Goal: Transaction & Acquisition: Purchase product/service

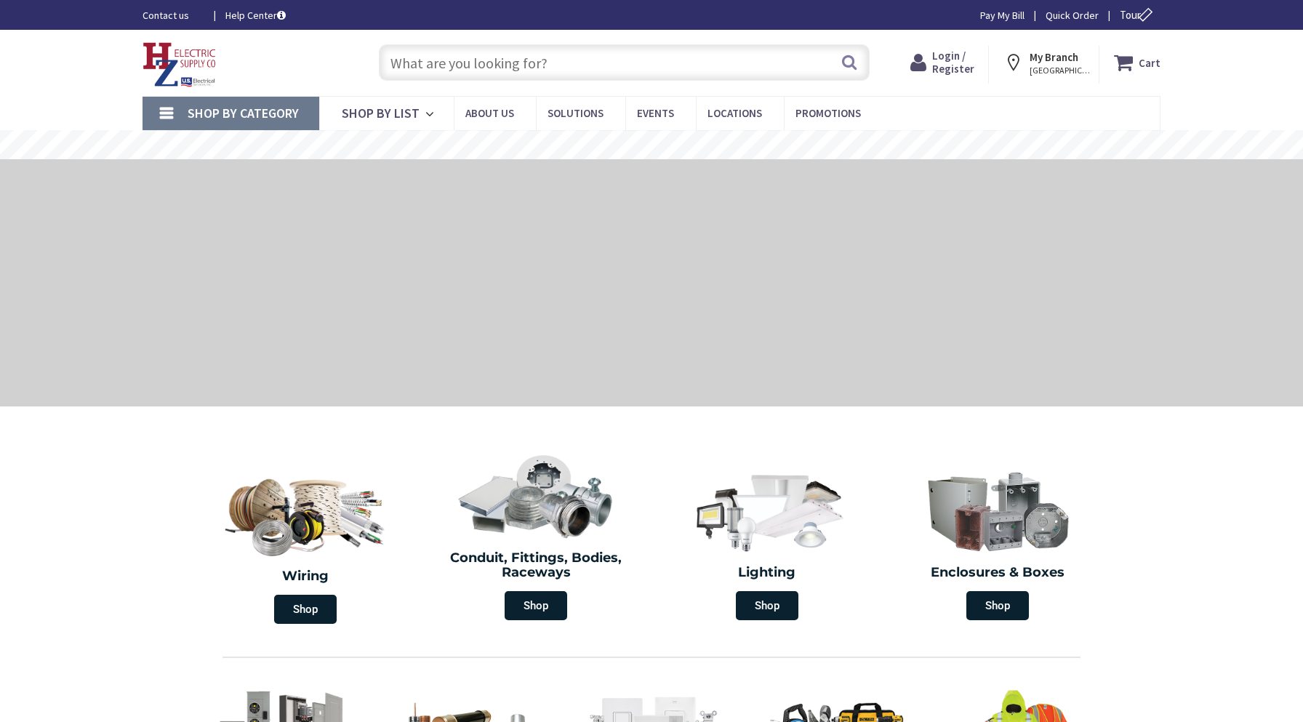
click at [548, 57] on input "text" at bounding box center [624, 62] width 491 height 36
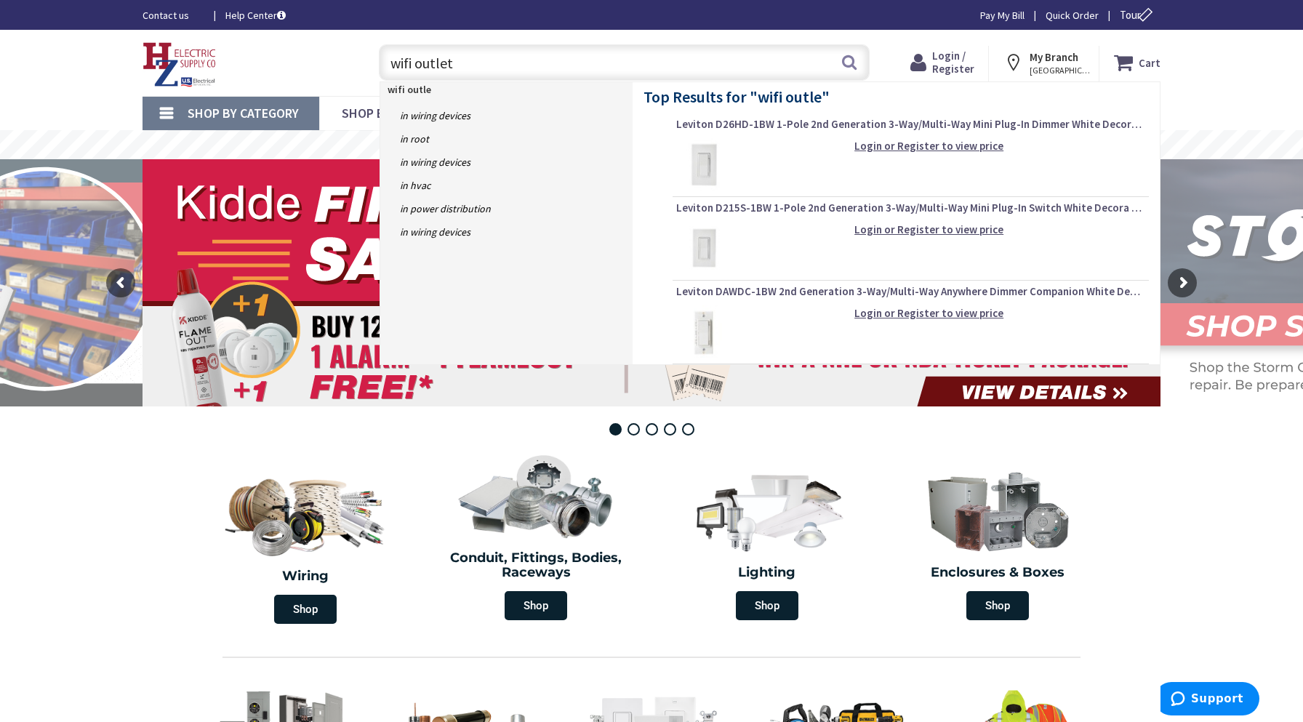
type input "wifi outlet"
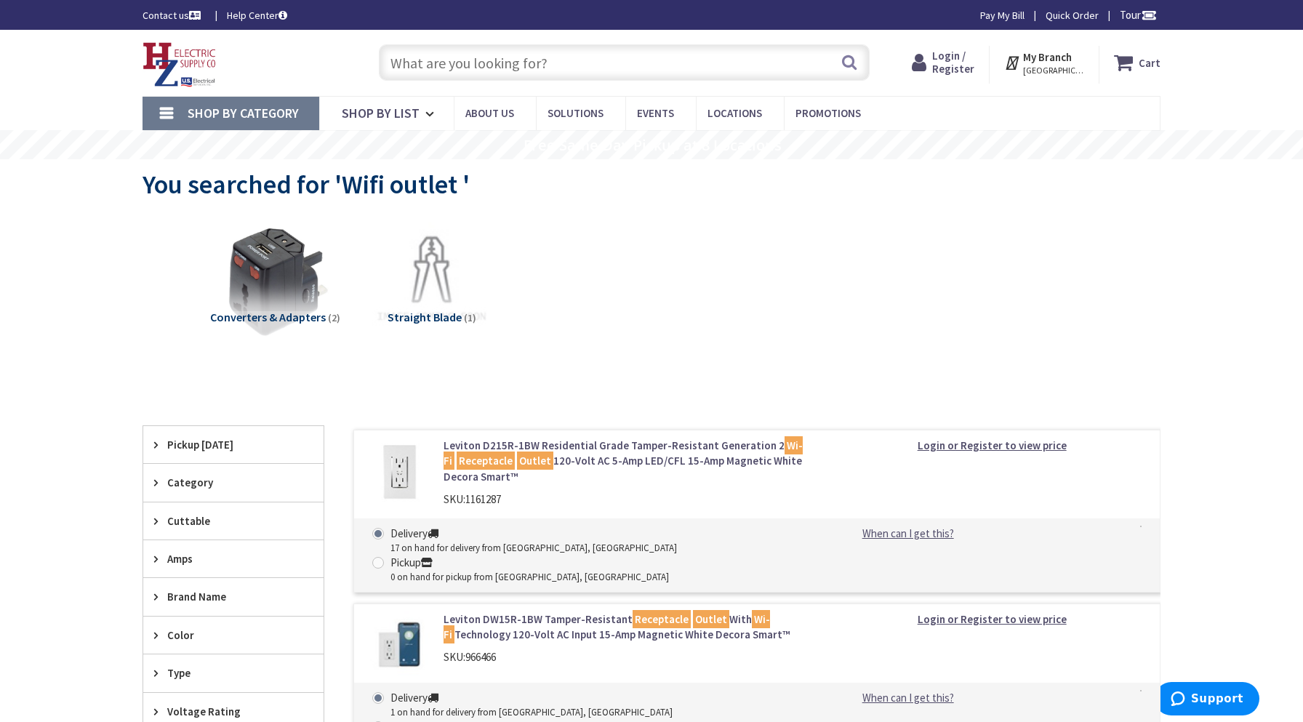
click at [277, 316] on span "Converters & Adapters" at bounding box center [268, 317] width 116 height 15
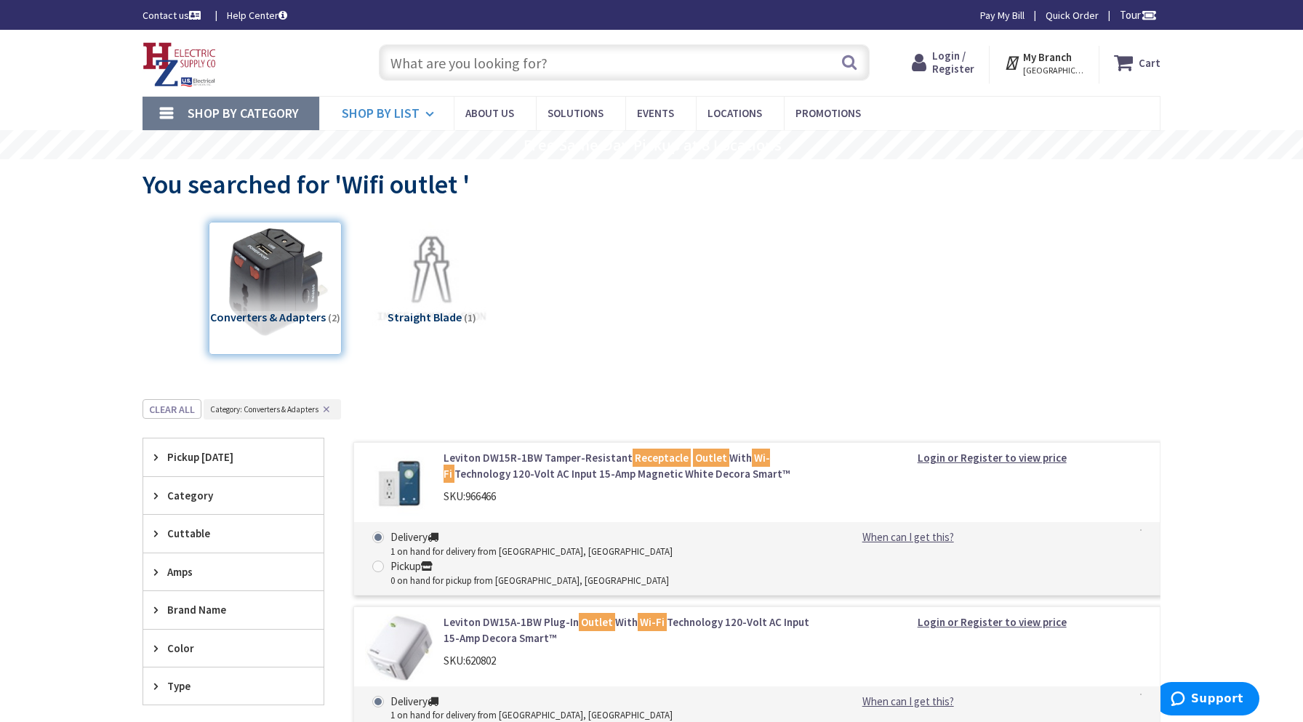
click at [391, 112] on span "Shop By List" at bounding box center [381, 113] width 78 height 17
click at [395, 109] on span "Shop By List" at bounding box center [381, 113] width 78 height 17
click at [714, 212] on div "You searched for 'Wifi outlet '" at bounding box center [652, 186] width 1018 height 55
click at [692, 203] on div "You searched for 'Wifi outlet '" at bounding box center [652, 186] width 1018 height 55
click at [343, 44] on div "Toggle Nav" at bounding box center [246, 63] width 229 height 49
